Goal: Use online tool/utility: Utilize a website feature to perform a specific function

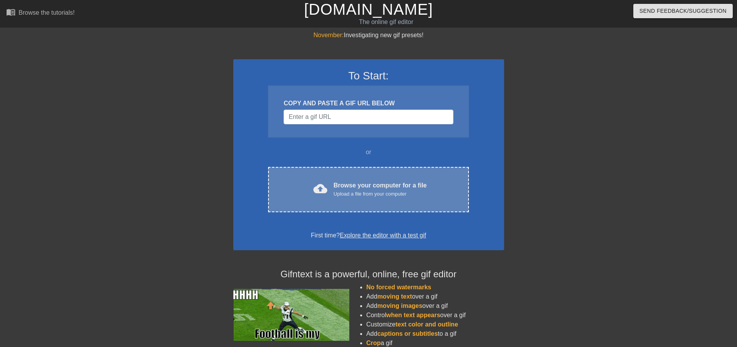
click at [398, 193] on div "Upload a file from your computer" at bounding box center [379, 194] width 93 height 8
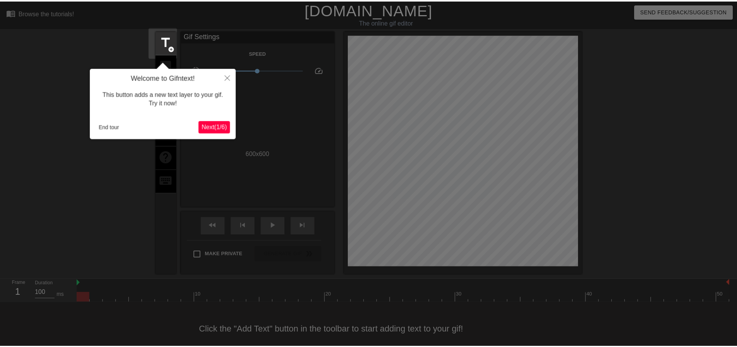
scroll to position [10, 0]
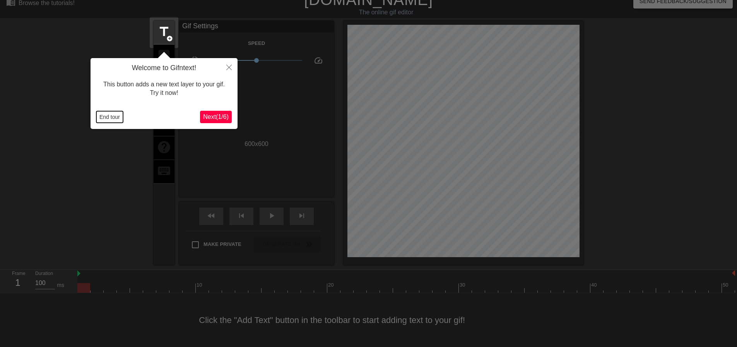
click at [119, 116] on button "End tour" at bounding box center [109, 117] width 27 height 12
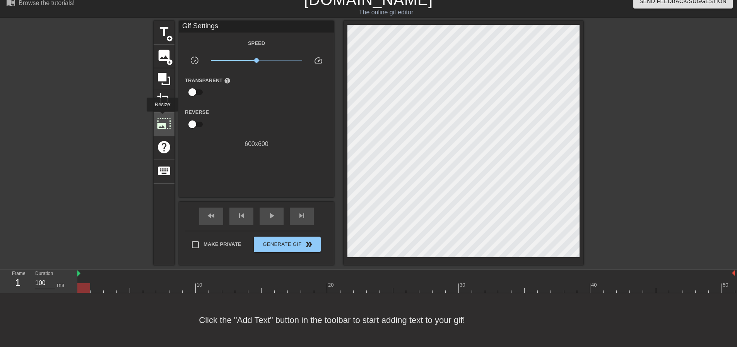
click at [162, 117] on span "photo_size_select_large" at bounding box center [164, 123] width 15 height 15
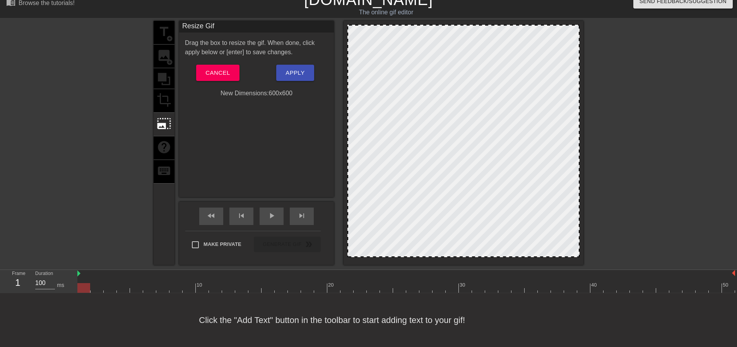
click at [158, 139] on div "title add_circle image add_circle crop photo_size_select_large help keyboard" at bounding box center [164, 143] width 21 height 244
click at [162, 106] on div "title add_circle image add_circle crop photo_size_select_large help keyboard" at bounding box center [164, 143] width 21 height 244
click at [217, 70] on span "Cancel" at bounding box center [217, 73] width 24 height 10
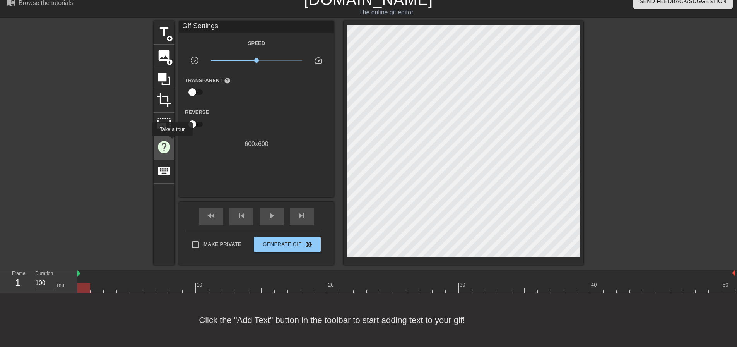
click at [172, 142] on div "help" at bounding box center [164, 148] width 21 height 24
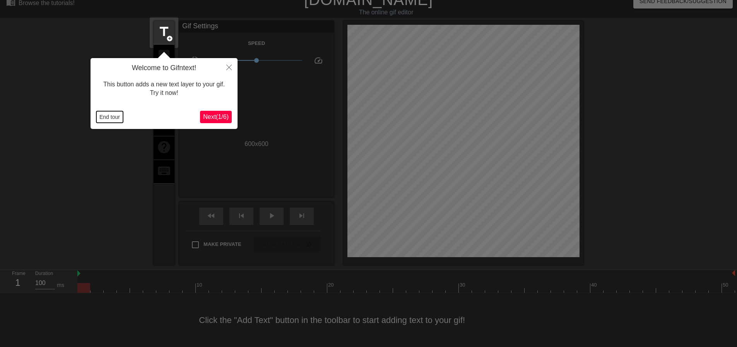
click at [100, 115] on button "End tour" at bounding box center [109, 117] width 27 height 12
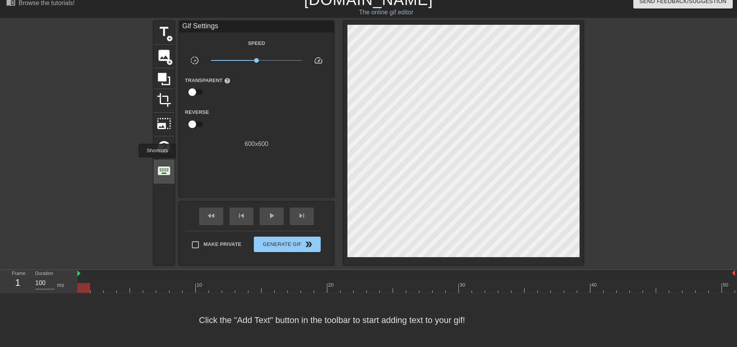
click at [157, 163] on span "keyboard" at bounding box center [164, 170] width 15 height 15
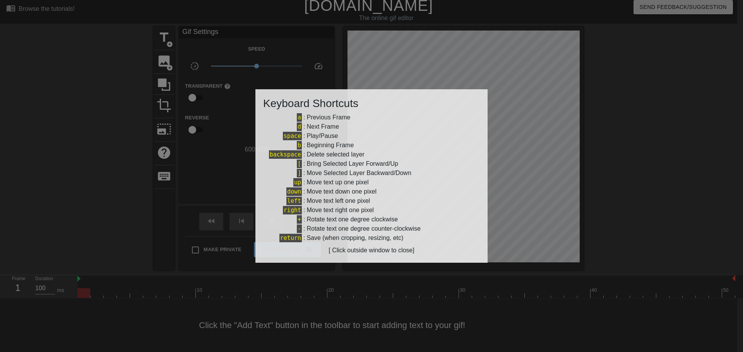
click at [171, 147] on div at bounding box center [371, 176] width 743 height 352
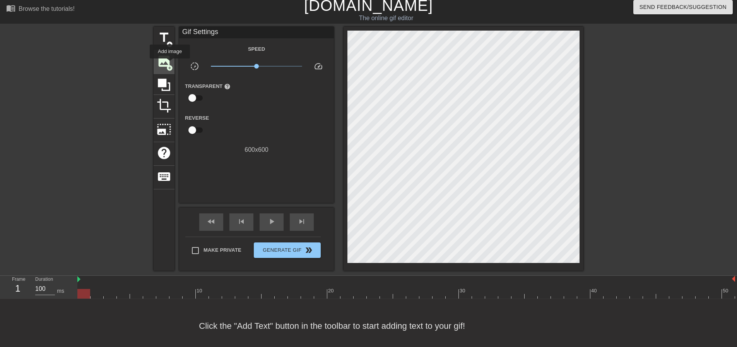
click at [170, 65] on span "add_circle" at bounding box center [169, 68] width 7 height 7
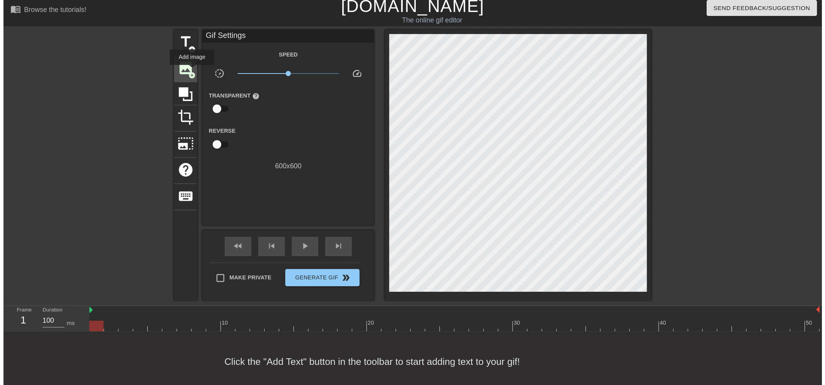
scroll to position [0, 0]
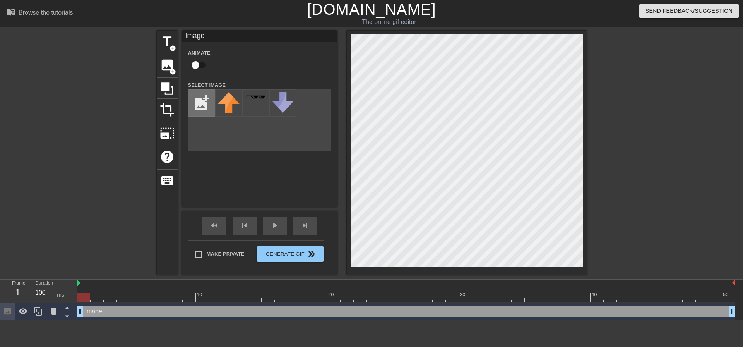
click at [207, 101] on input "file" at bounding box center [201, 103] width 26 height 26
type input "C:\fakepath\Capture d'écran [DATE] 212300.png"
click at [232, 104] on img at bounding box center [229, 104] width 22 height 25
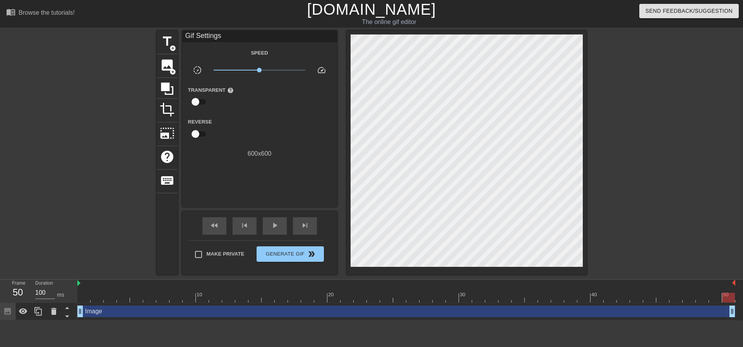
click at [86, 292] on div at bounding box center [83, 292] width 13 height 10
click at [273, 226] on span "play_arrow" at bounding box center [274, 224] width 9 height 9
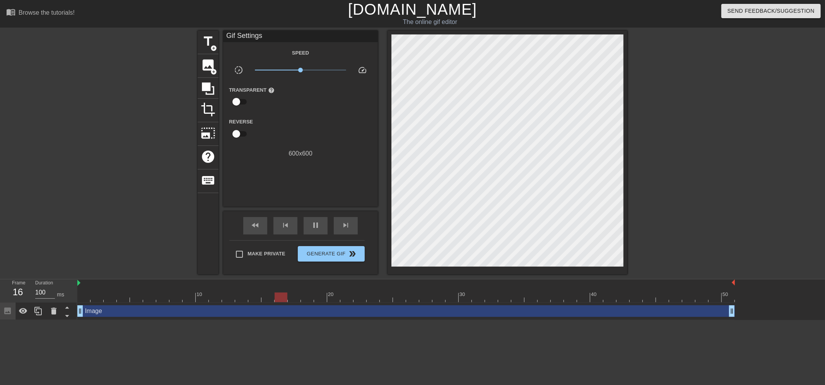
click at [426, 16] on link "[DOMAIN_NAME]" at bounding box center [412, 9] width 129 height 17
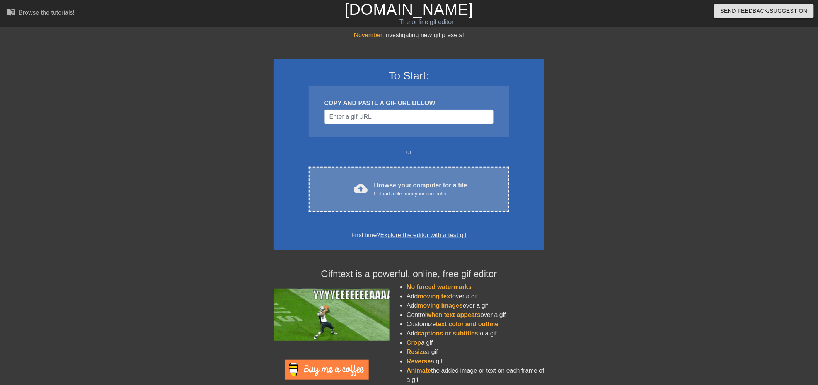
click at [392, 181] on div "Browse your computer for a file Upload a file from your computer" at bounding box center [420, 189] width 93 height 17
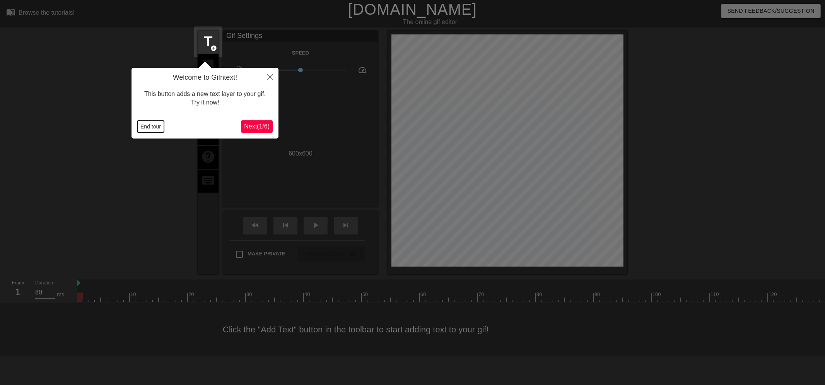
click at [140, 124] on button "End tour" at bounding box center [150, 127] width 27 height 12
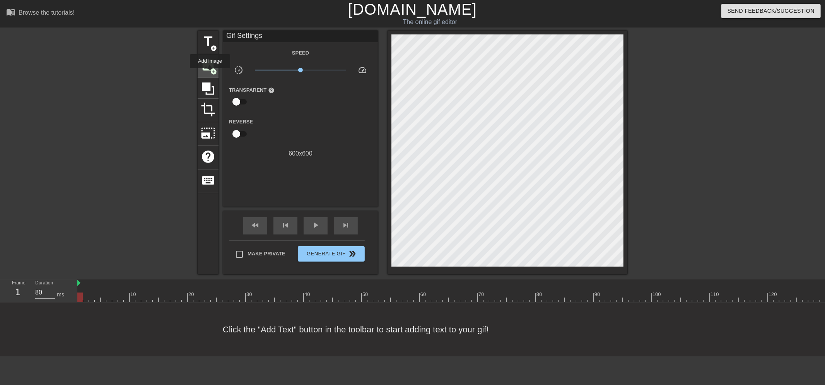
click at [215, 60] on span "image" at bounding box center [208, 65] width 15 height 15
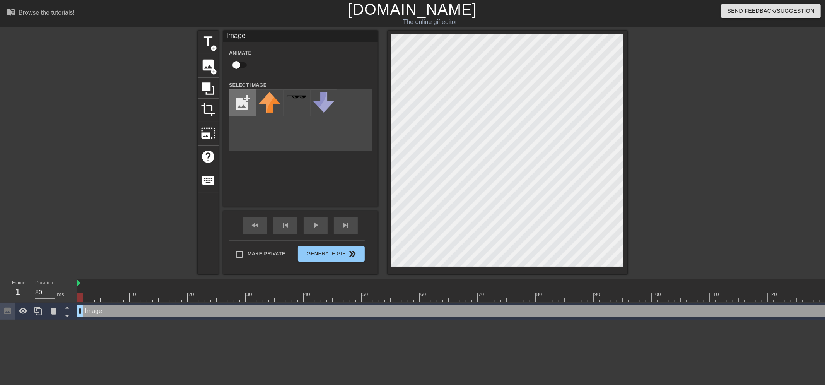
click at [247, 101] on input "file" at bounding box center [242, 103] width 26 height 26
type input "C:\fakepath\Capture d'écran [DATE] 212300.png"
click at [272, 105] on img at bounding box center [270, 104] width 22 height 25
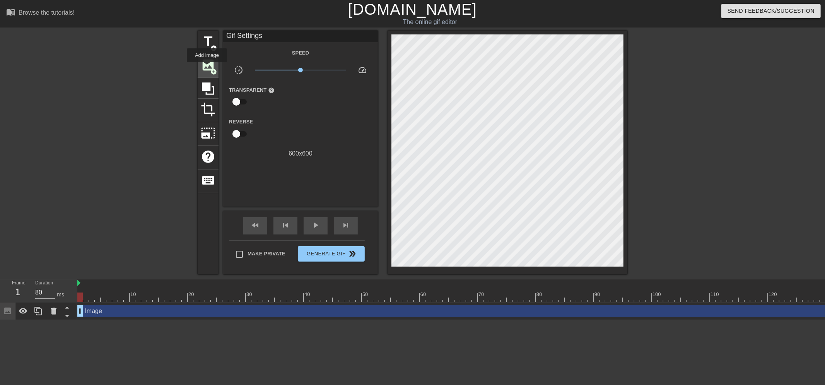
click at [207, 68] on span "image" at bounding box center [208, 65] width 15 height 15
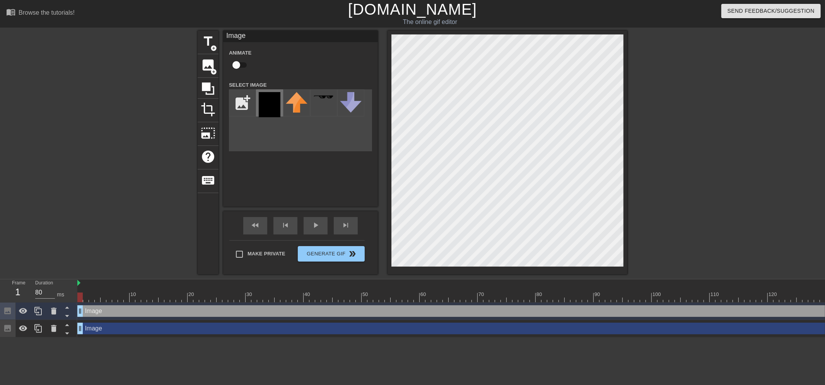
click at [259, 108] on img at bounding box center [270, 104] width 22 height 25
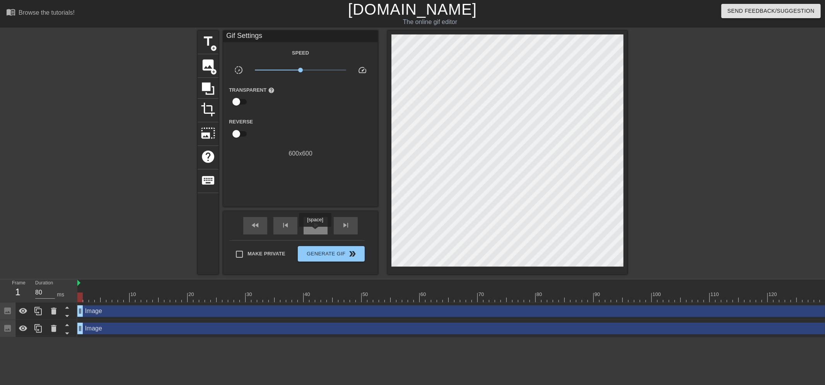
click at [315, 232] on div "play_arrow" at bounding box center [316, 225] width 24 height 17
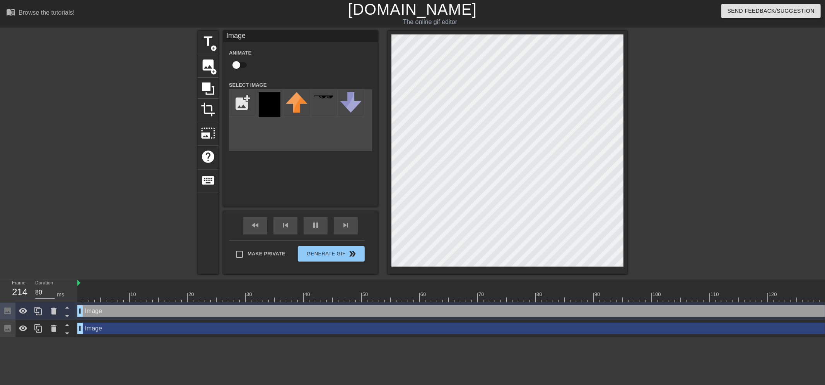
click at [743, 289] on div at bounding box center [742, 292] width 6 height 10
click at [319, 230] on div "play_arrow" at bounding box center [316, 225] width 24 height 17
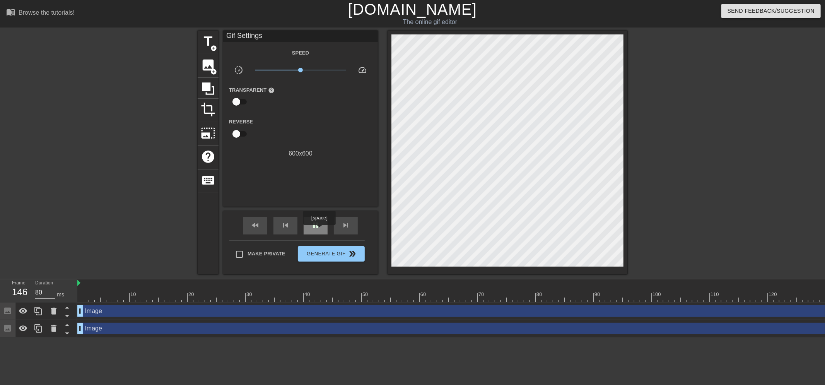
click at [319, 230] on div "pause" at bounding box center [316, 225] width 24 height 17
click at [723, 287] on div at bounding box center [724, 292] width 6 height 10
click at [320, 231] on div "play_arrow" at bounding box center [316, 225] width 24 height 17
type input "90"
click at [315, 250] on span "Generate Gif double_arrow" at bounding box center [331, 253] width 61 height 9
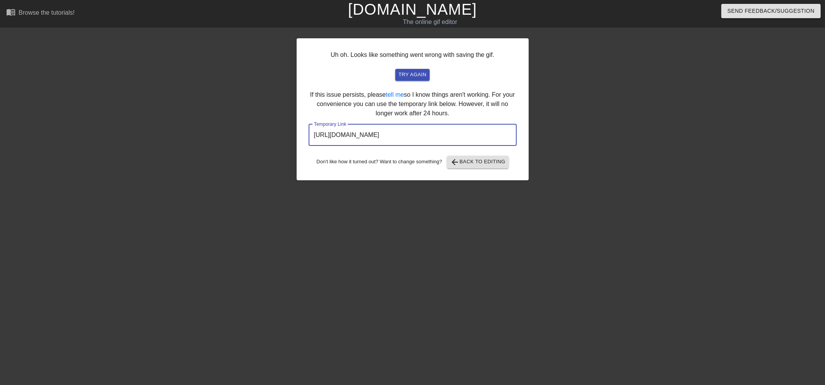
drag, startPoint x: 485, startPoint y: 130, endPoint x: 196, endPoint y: 128, distance: 288.2
click at [196, 128] on div "Uh oh. Looks like something went wrong with saving the gif. try again If this i…" at bounding box center [412, 147] width 825 height 232
click at [404, 9] on link "[DOMAIN_NAME]" at bounding box center [412, 9] width 129 height 17
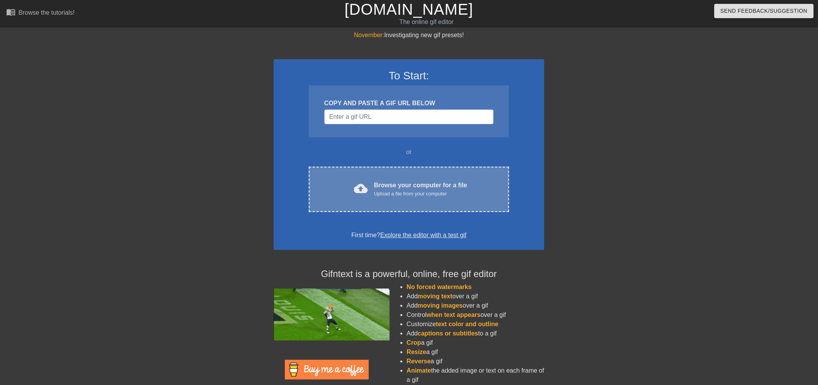
click at [379, 179] on div "cloud_upload Browse your computer for a file Upload a file from your computer C…" at bounding box center [409, 189] width 200 height 45
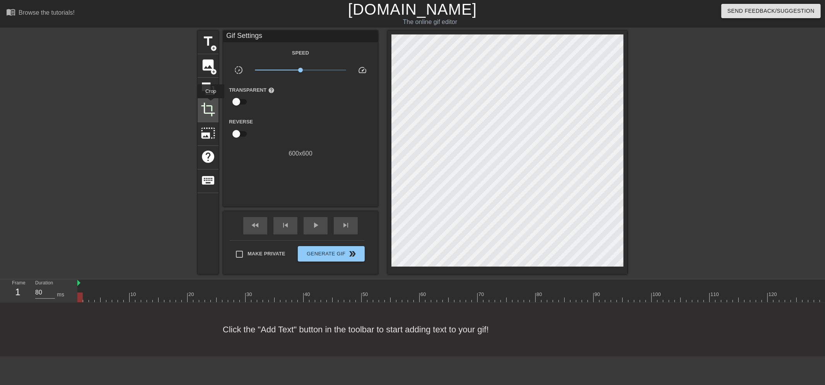
click at [211, 104] on span "crop" at bounding box center [208, 109] width 15 height 15
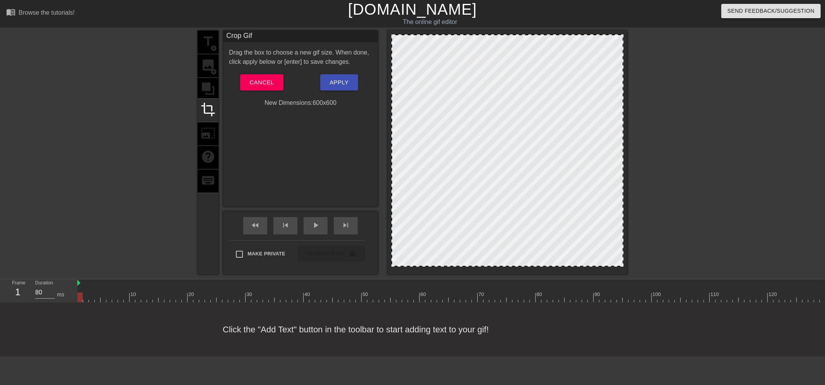
drag, startPoint x: 623, startPoint y: 266, endPoint x: 656, endPoint y: 285, distance: 38.5
click at [656, 285] on div "menu_book Browse the tutorials! Gifntext.com The online gif editor Send Feedbac…" at bounding box center [412, 178] width 825 height 356
click at [247, 82] on button "Cancel" at bounding box center [261, 82] width 43 height 16
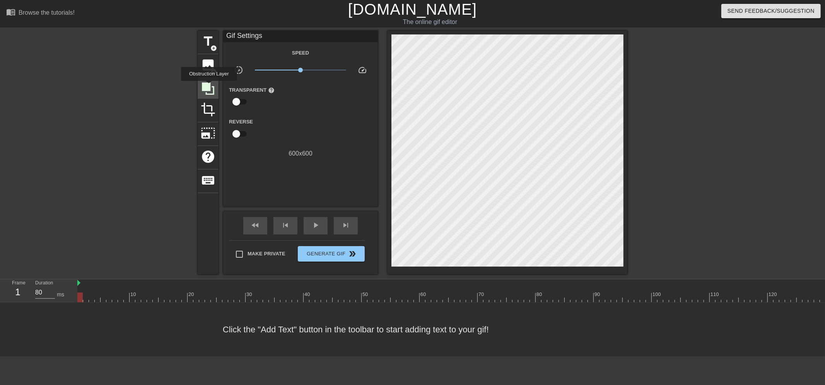
click at [209, 86] on icon at bounding box center [208, 88] width 12 height 12
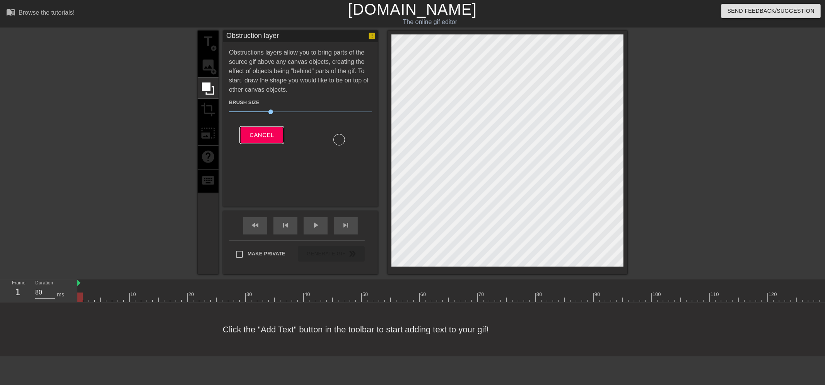
click at [252, 140] on button "Cancel" at bounding box center [261, 135] width 43 height 16
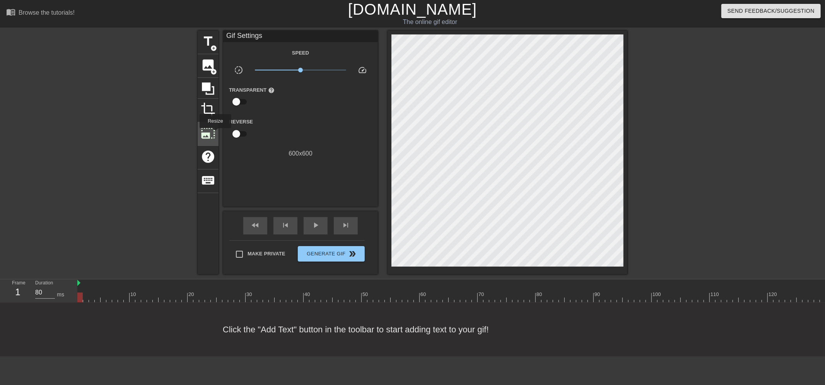
click at [215, 133] on span "photo_size_select_large" at bounding box center [208, 133] width 15 height 15
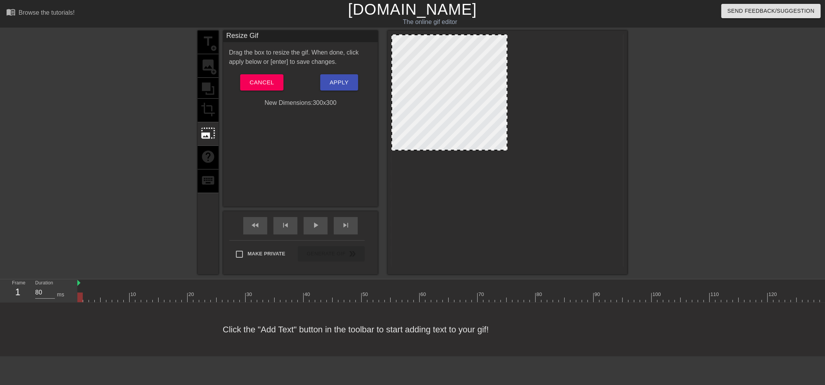
click at [520, 150] on div at bounding box center [507, 150] width 232 height 232
click at [346, 83] on span "Apply" at bounding box center [339, 82] width 19 height 10
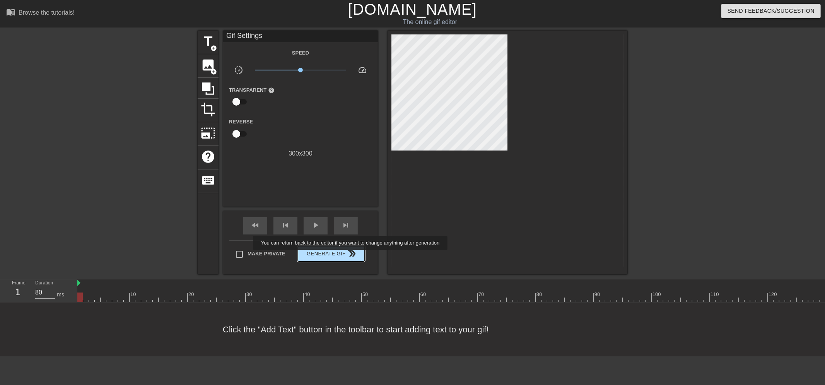
click at [351, 255] on span "double_arrow" at bounding box center [352, 253] width 9 height 9
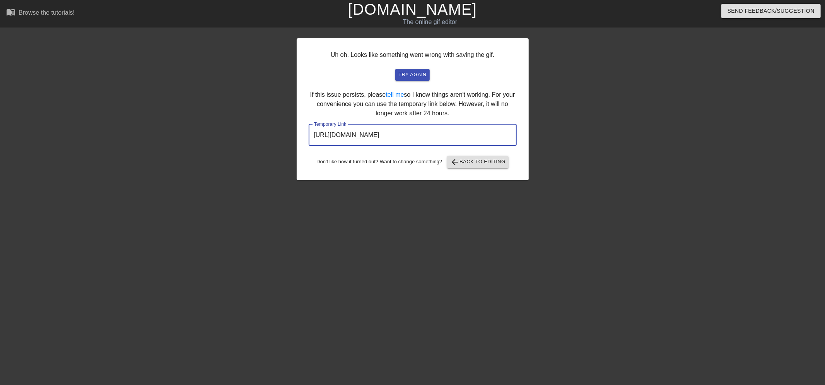
drag, startPoint x: 468, startPoint y: 135, endPoint x: 310, endPoint y: 125, distance: 158.6
click at [310, 125] on input "https://www.gifntext.com/temp_generations/5uRei1xu.gif" at bounding box center [413, 135] width 208 height 22
